Goal: Task Accomplishment & Management: Use online tool/utility

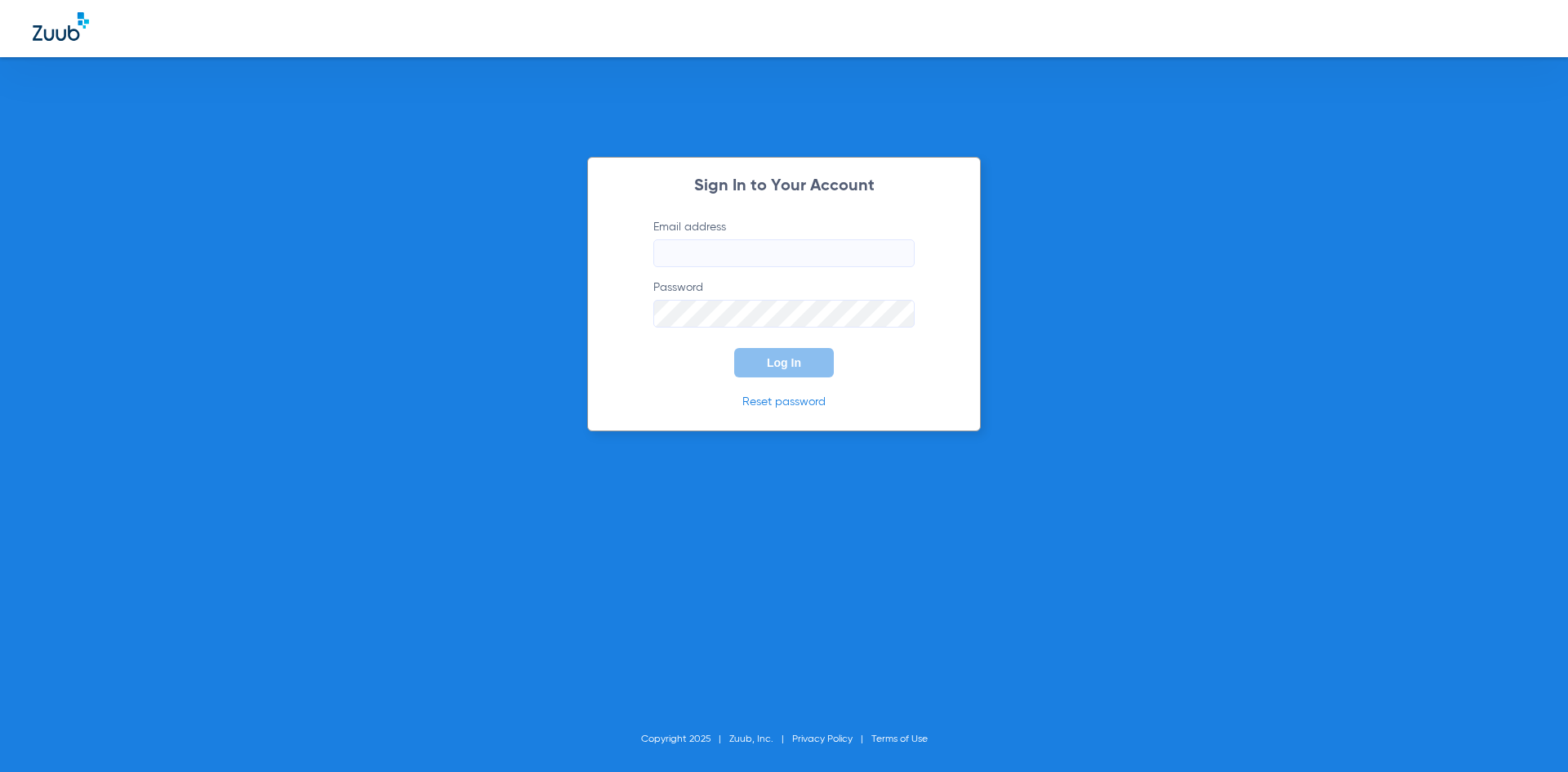
type input "[EMAIL_ADDRESS][DOMAIN_NAME]"
click at [800, 366] on span "Log In" at bounding box center [784, 363] width 34 height 13
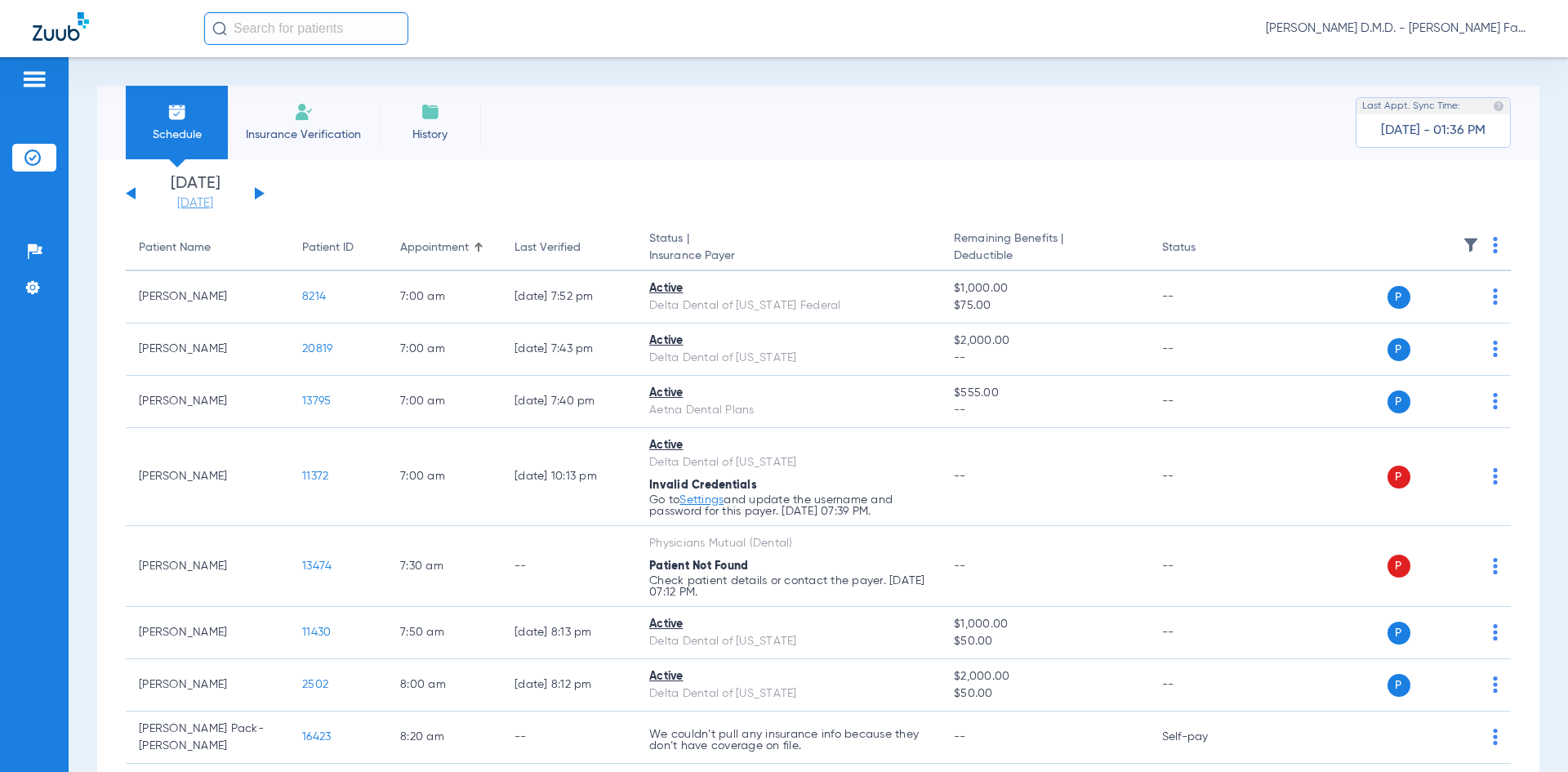
click at [192, 202] on link "[DATE]" at bounding box center [195, 203] width 98 height 17
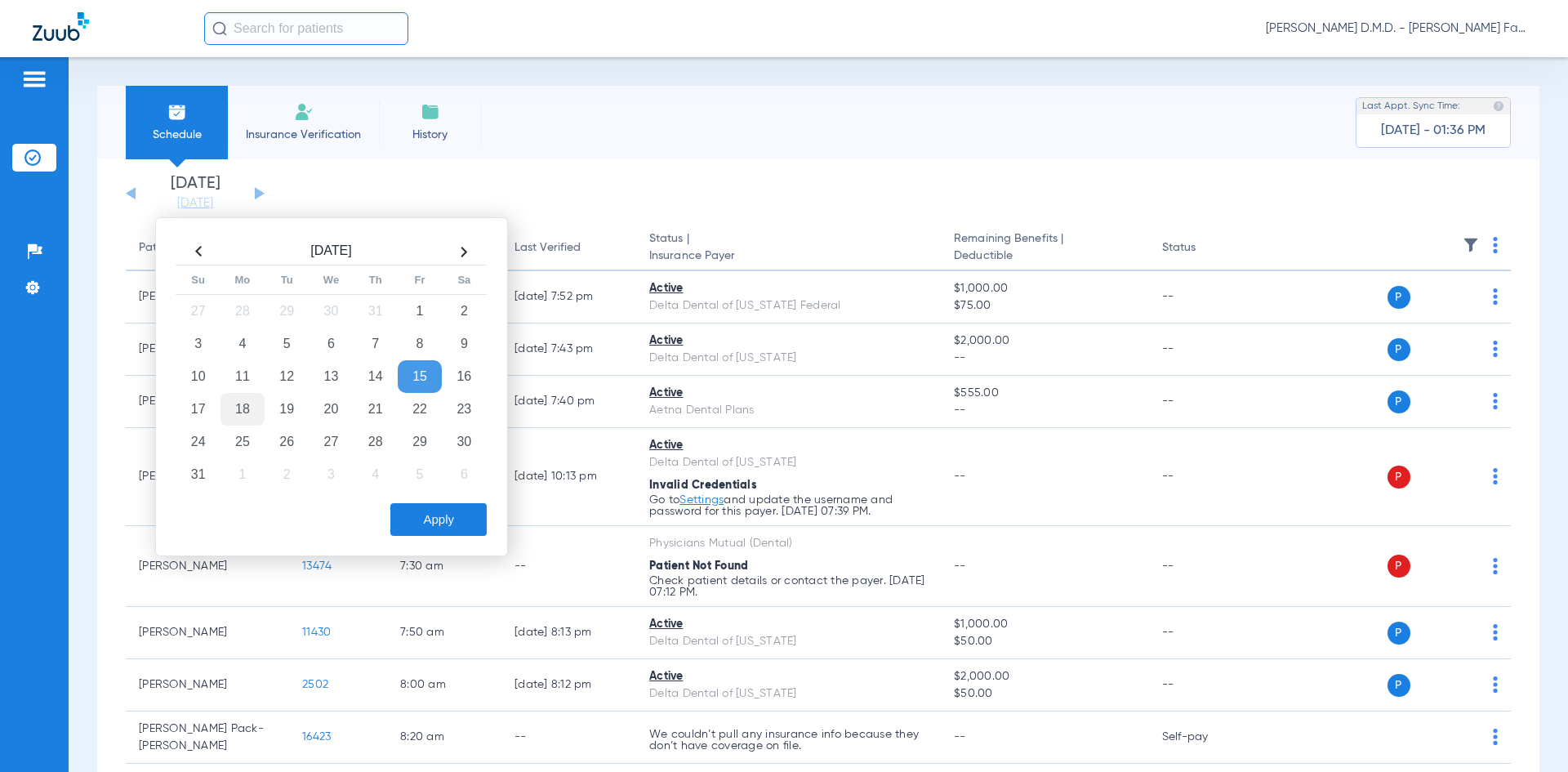
click at [242, 407] on td "18" at bounding box center [242, 408] width 44 height 32
click at [426, 521] on button "Apply" at bounding box center [439, 519] width 97 height 32
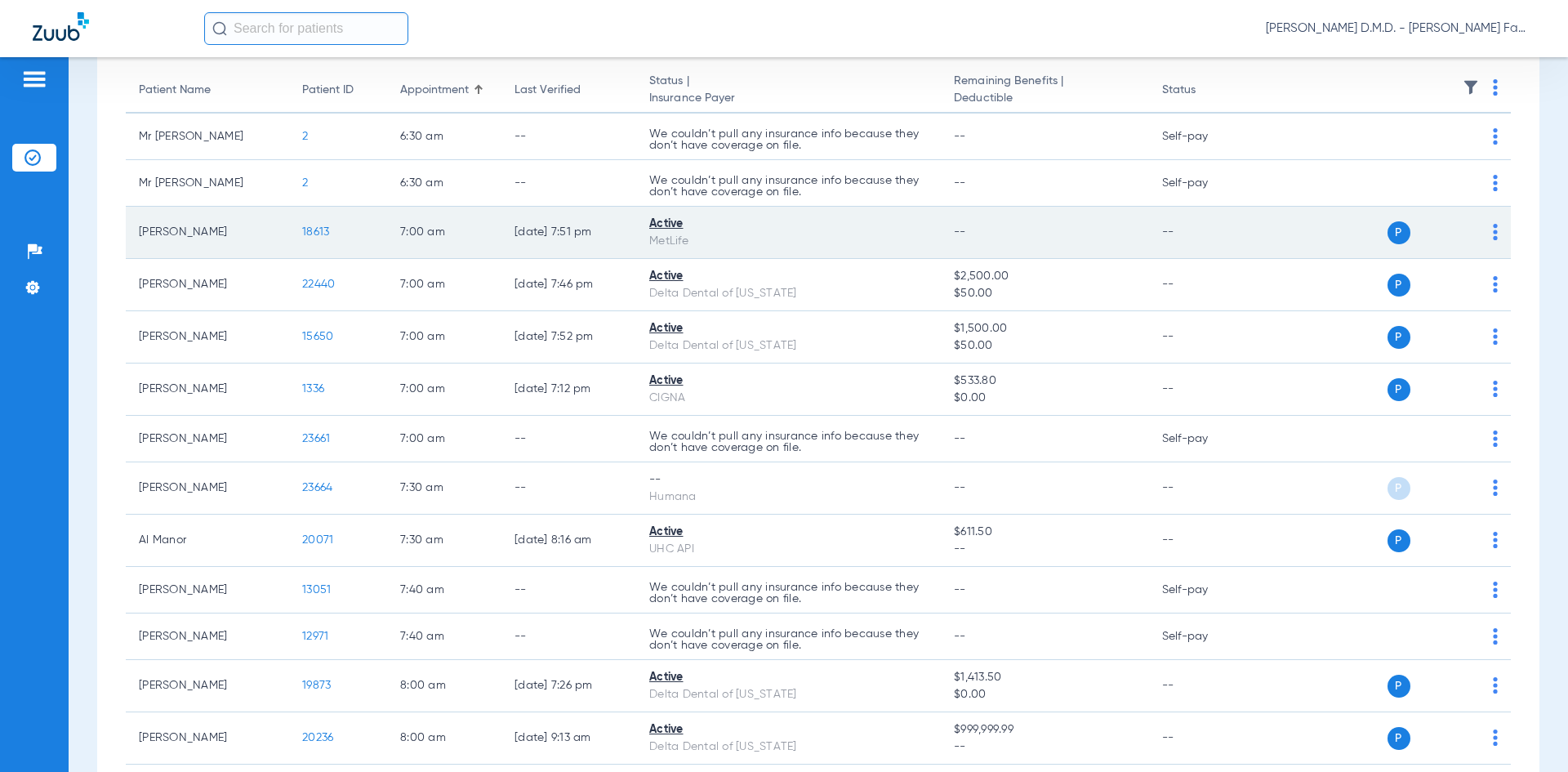
scroll to position [163, 0]
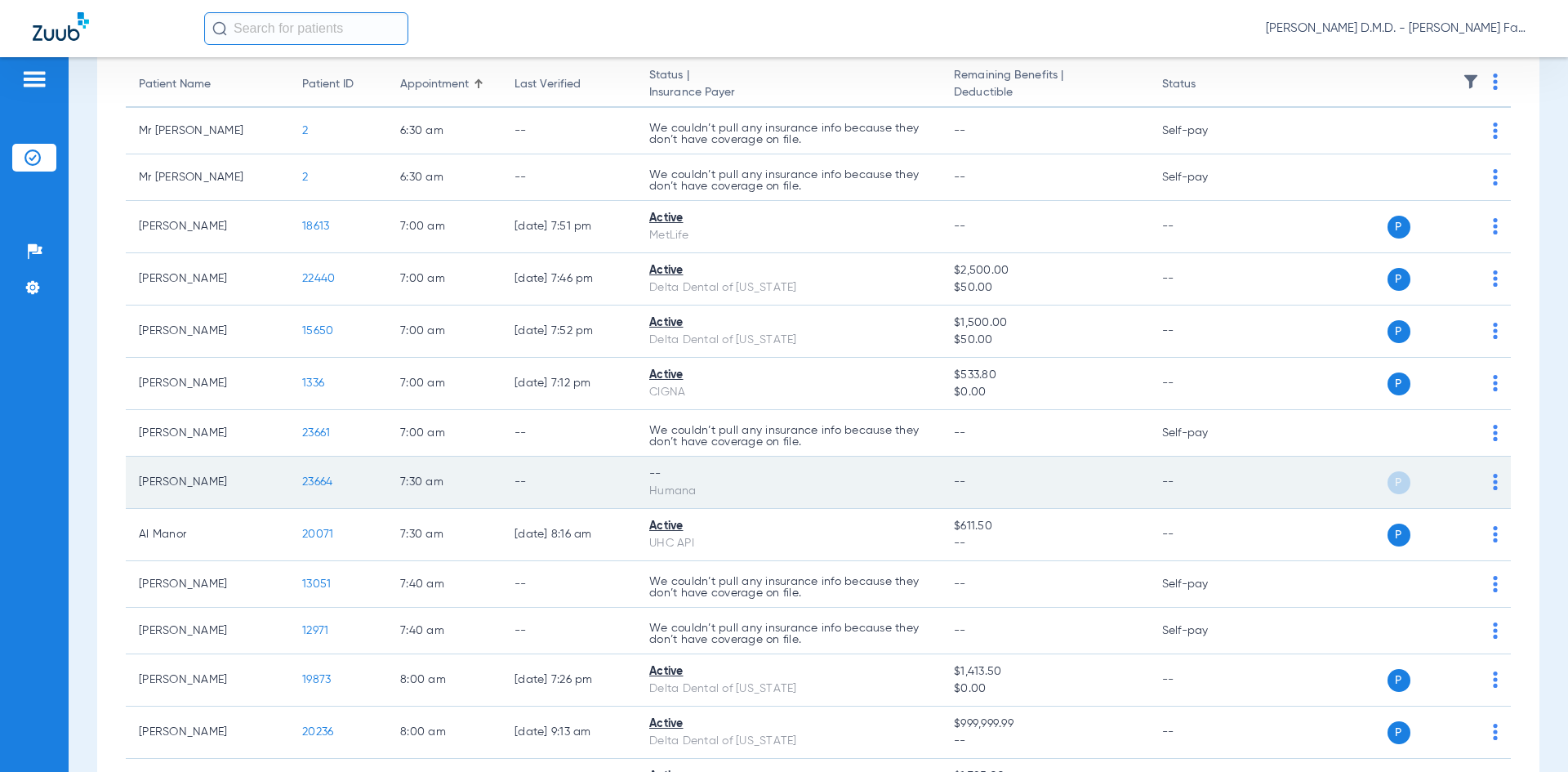
click at [1488, 482] on td "P S" at bounding box center [1385, 483] width 252 height 53
click at [1480, 480] on div "P S" at bounding box center [1378, 482] width 239 height 22
click at [1494, 481] on img at bounding box center [1496, 482] width 5 height 17
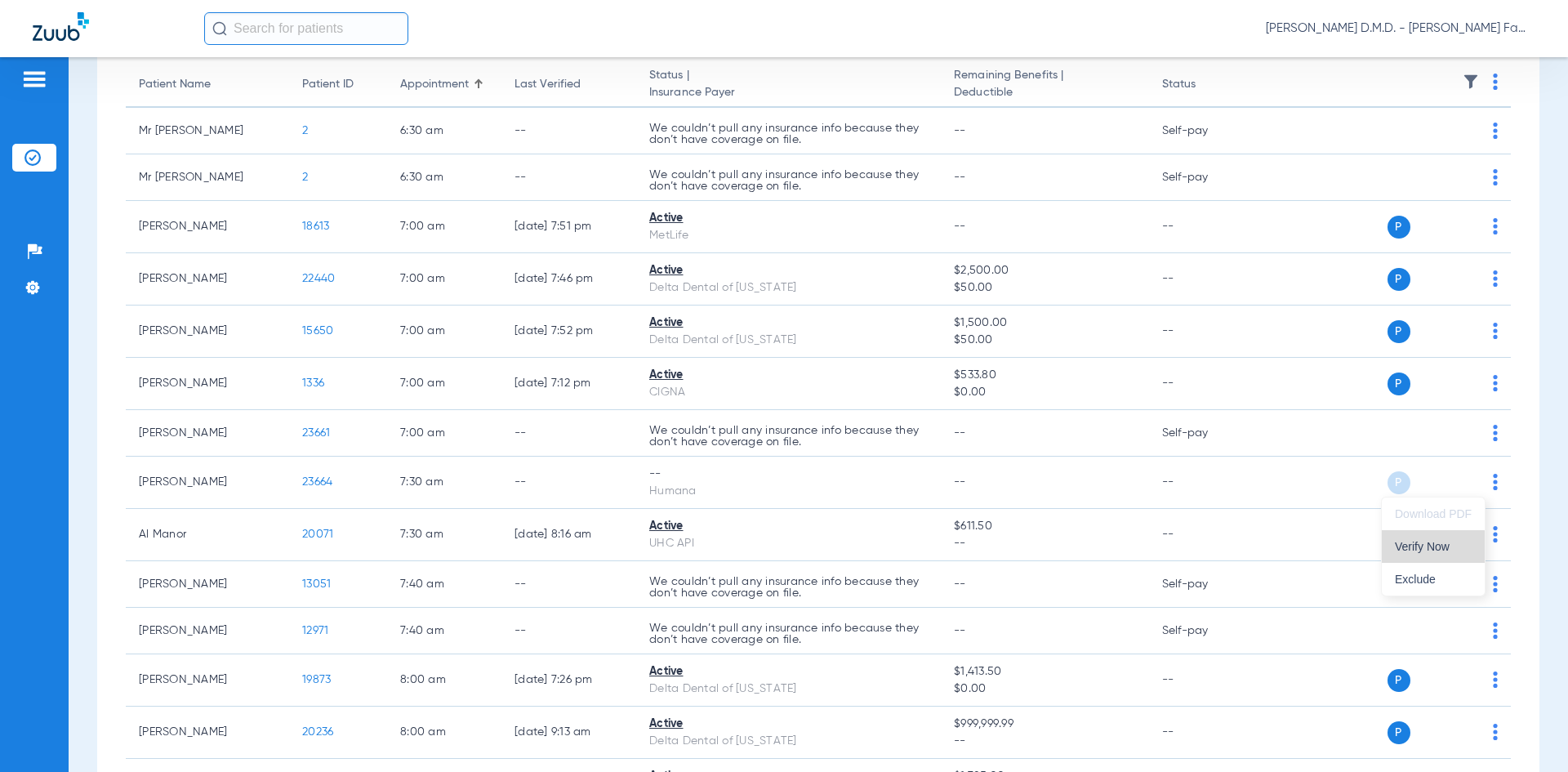
click at [1426, 550] on span "Verify Now" at bounding box center [1433, 547] width 77 height 12
